Goal: Information Seeking & Learning: Understand process/instructions

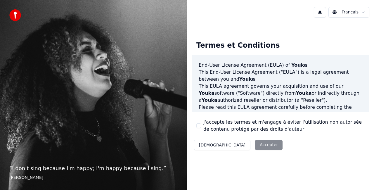
click at [240, 148] on div "Décliner Accepter" at bounding box center [238, 144] width 93 height 15
click at [199, 124] on button "J'accepte les termes et m'engage à éviter l'utilisation non autorisée de conten…" at bounding box center [198, 125] width 5 height 5
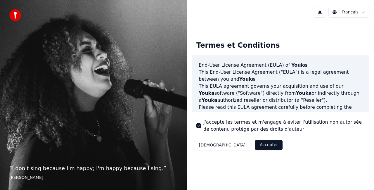
click at [255, 147] on button "Accepter" at bounding box center [268, 145] width 27 height 11
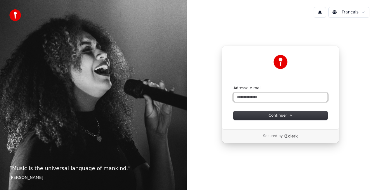
click at [244, 99] on input "Adresse e-mail" at bounding box center [281, 97] width 94 height 9
click at [234, 85] on button "submit" at bounding box center [234, 85] width 0 height 0
type input "**********"
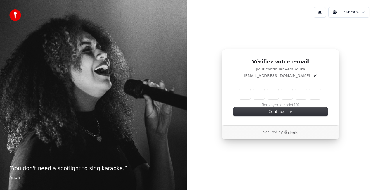
type input "*"
type input "**"
type input "*"
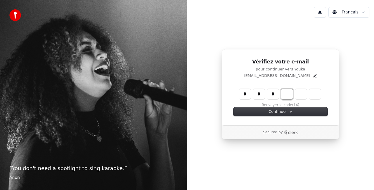
type input "***"
type input "*"
type input "****"
type input "*"
type input "******"
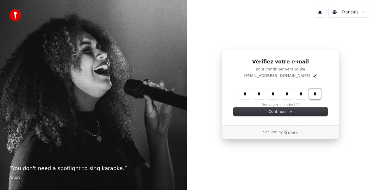
type input "*"
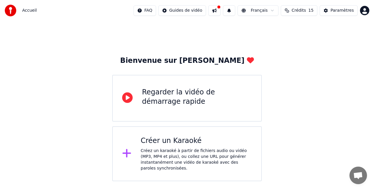
click at [171, 144] on div "Créer un Karaoké" at bounding box center [196, 140] width 111 height 9
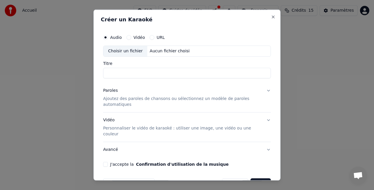
click at [230, 178] on button "Annuler" at bounding box center [235, 183] width 26 height 11
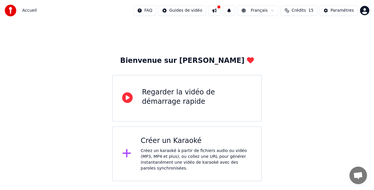
click at [199, 9] on html "Accueil FAQ Guides de vidéo Français Crédits 15 Paramètres Bienvenue sur Youka …" at bounding box center [187, 90] width 374 height 181
click at [22, 10] on html "Accueil FAQ Guides de vidéo Français Crédits 15 Paramètres Bienvenue sur Youka …" at bounding box center [187, 90] width 374 height 181
click at [22, 10] on div "Accueil" at bounding box center [21, 11] width 32 height 12
drag, startPoint x: 22, startPoint y: 10, endPoint x: 34, endPoint y: 13, distance: 12.5
click at [34, 13] on div "Accueil" at bounding box center [21, 11] width 32 height 12
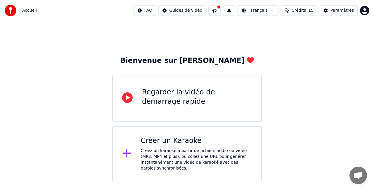
click at [34, 13] on div "Accueil" at bounding box center [21, 11] width 32 height 12
drag, startPoint x: 34, startPoint y: 13, endPoint x: 156, endPoint y: 42, distance: 125.5
click at [156, 42] on div "Accueil FAQ Guides de vidéo Français Crédits 15 Paramètres Bienvenue sur Youka …" at bounding box center [187, 90] width 374 height 181
click at [147, 101] on div "Regarder la vidéo de démarrage rapide" at bounding box center [197, 97] width 110 height 19
